Goal: Task Accomplishment & Management: Manage account settings

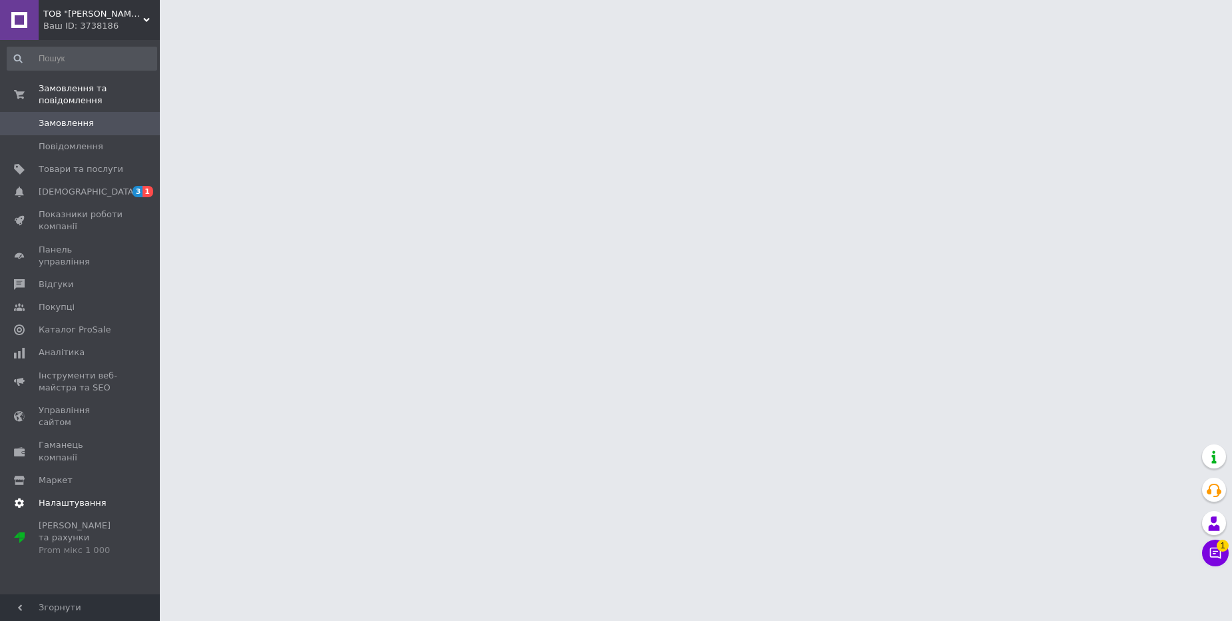
click at [92, 492] on link "Налаштування" at bounding box center [82, 503] width 164 height 23
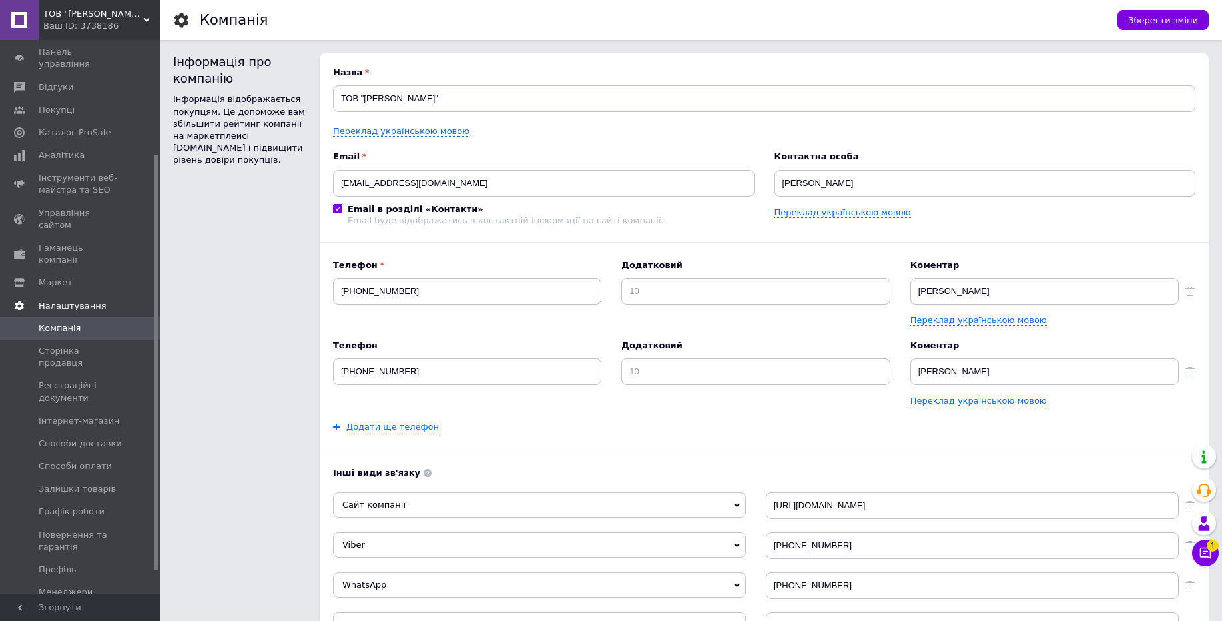
scroll to position [182, 0]
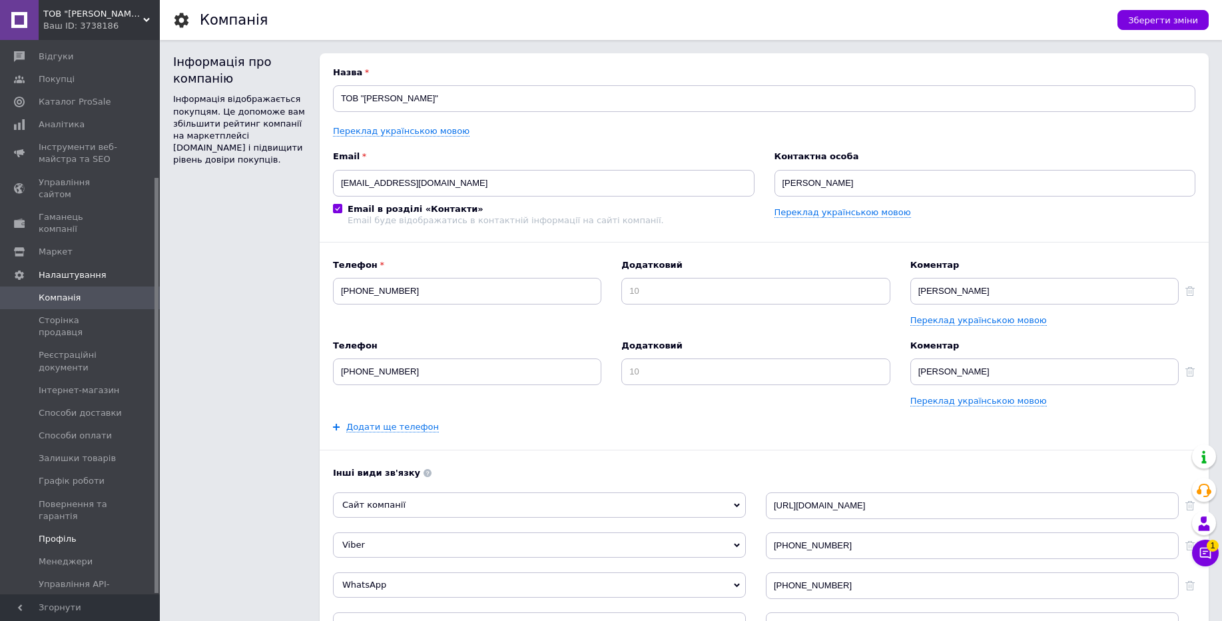
click at [101, 533] on span "Профіль" at bounding box center [81, 539] width 85 height 12
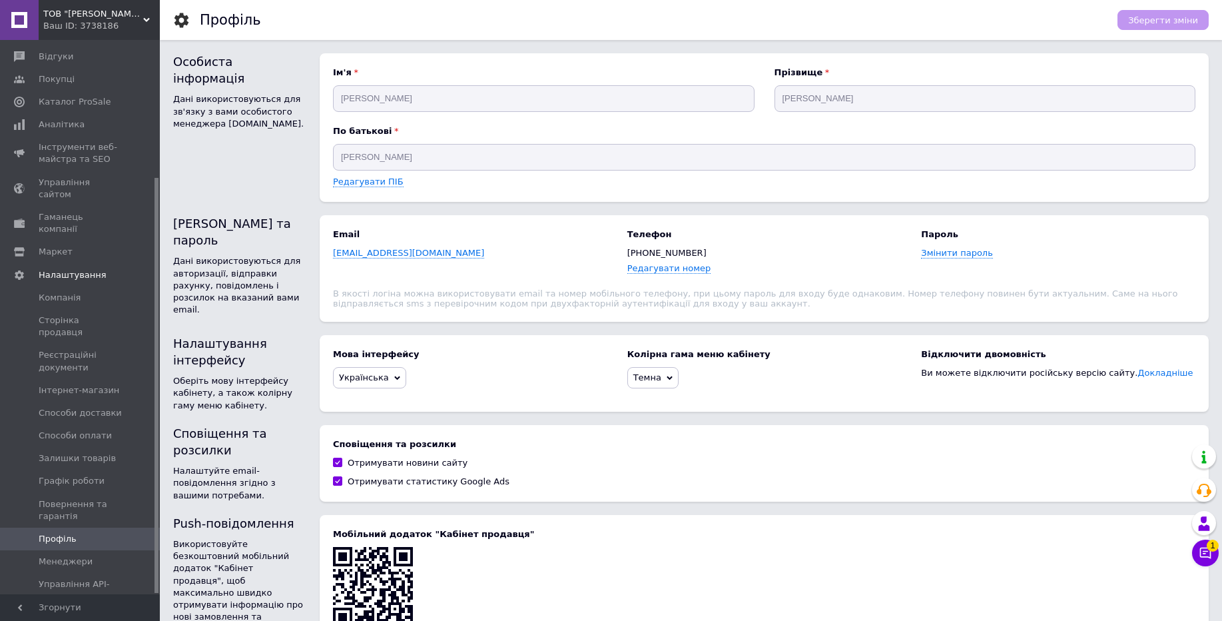
click at [115, 28] on div "Ваш ID: 3738186" at bounding box center [101, 26] width 117 height 12
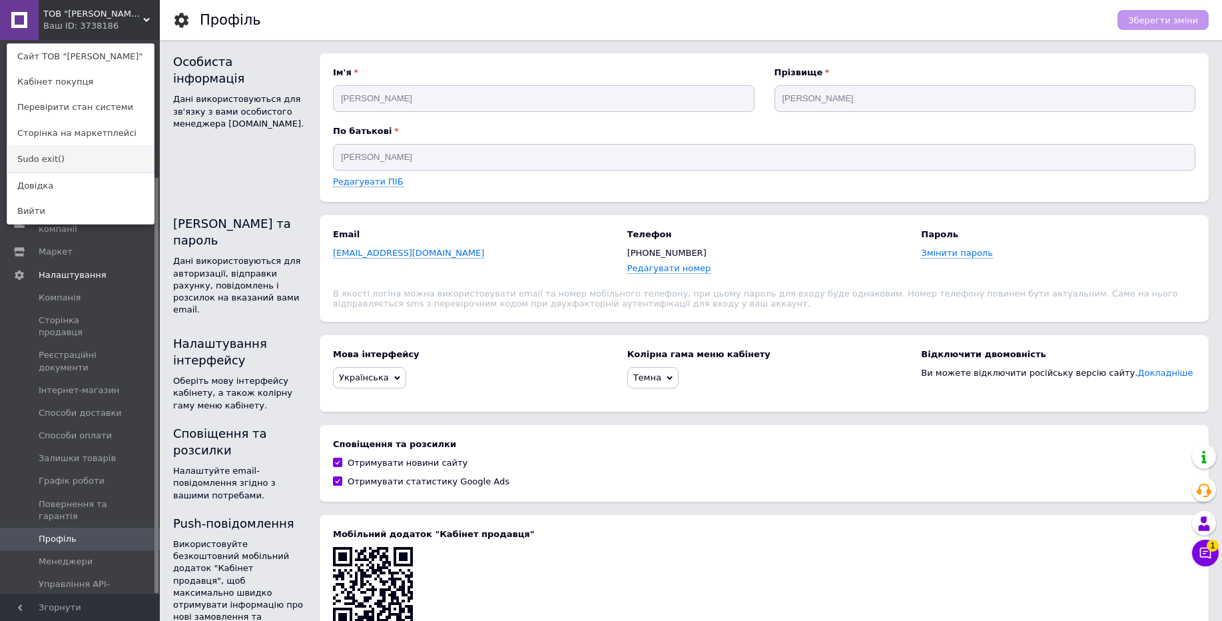
click at [101, 162] on link "Sudo exit()" at bounding box center [80, 159] width 147 height 25
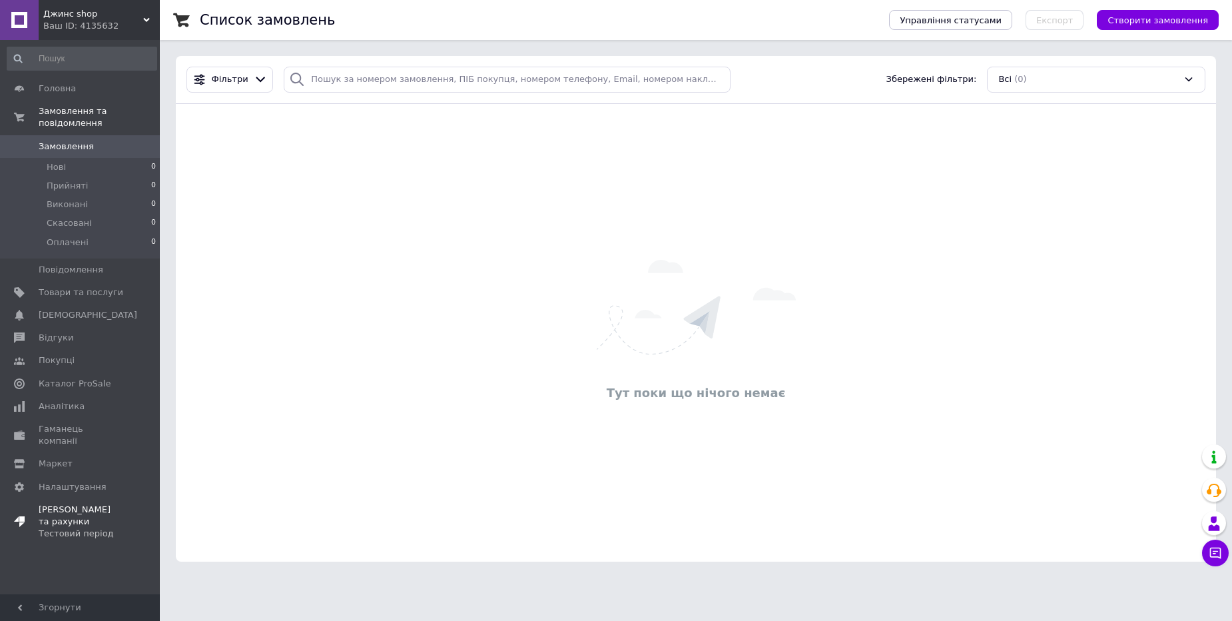
click at [109, 528] on div "Тестовий період" at bounding box center [81, 534] width 85 height 12
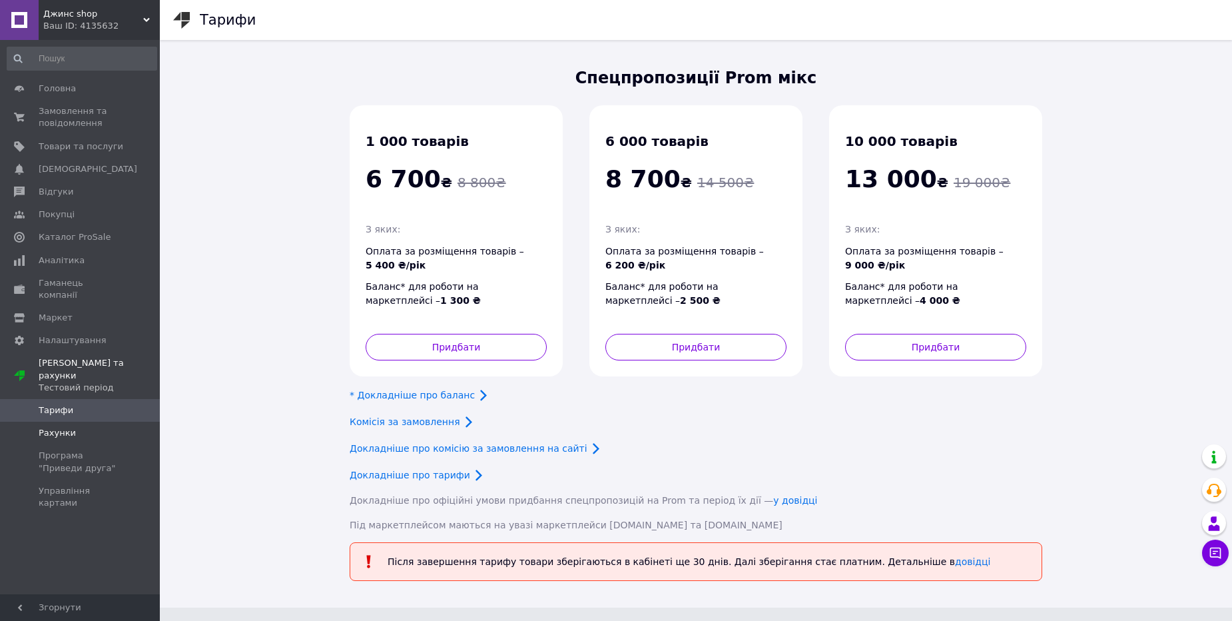
click at [87, 422] on link "Рахунки" at bounding box center [82, 433] width 164 height 23
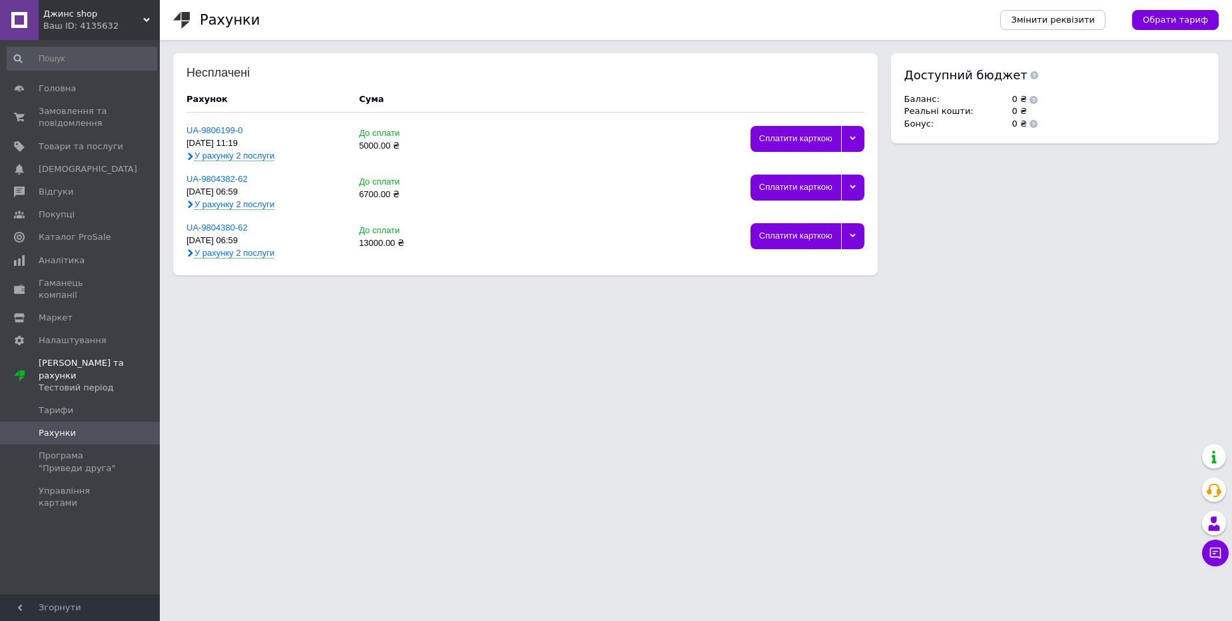
click at [853, 182] on div at bounding box center [852, 188] width 23 height 26
click at [815, 288] on div "Видалити" at bounding box center [807, 288] width 99 height 10
